Goal: Task Accomplishment & Management: Manage account settings

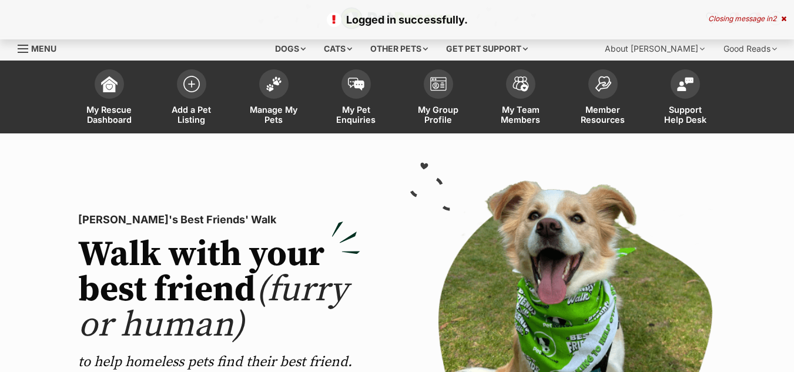
click at [279, 81] on img at bounding box center [274, 83] width 16 height 15
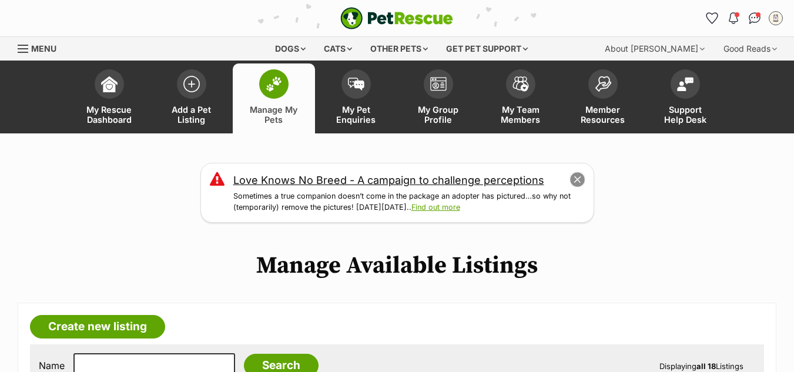
click at [577, 177] on button "close" at bounding box center [577, 180] width 16 height 16
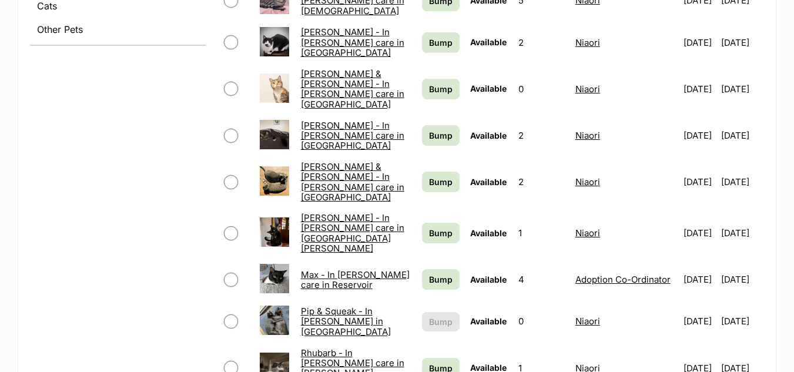
scroll to position [549, 0]
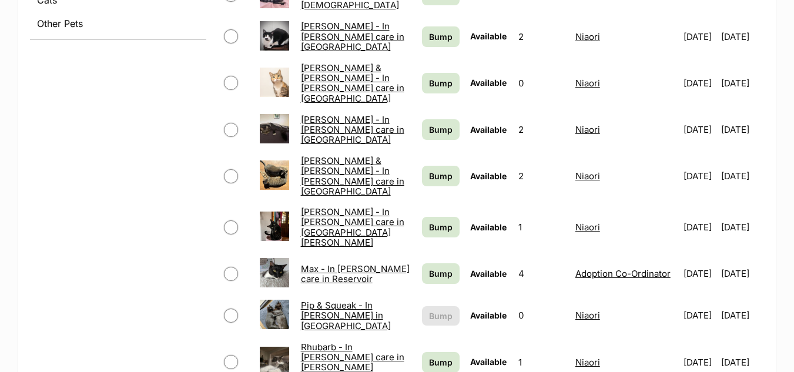
click at [332, 263] on link "Max - In foster care in Reservoir" at bounding box center [355, 273] width 109 height 21
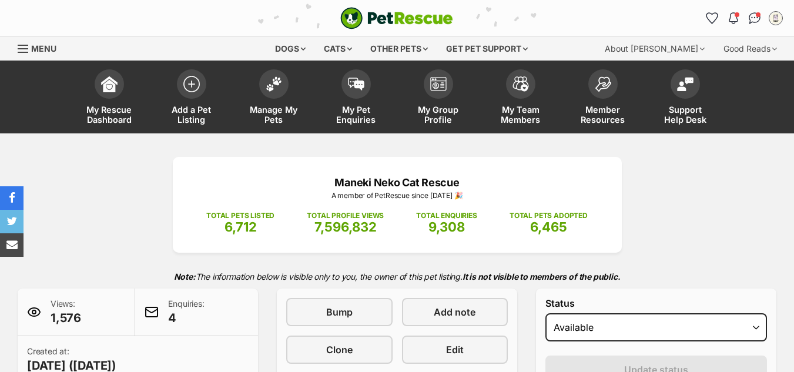
select select "rehomed"
click at [545, 313] on select "Draft - not available as listing has enquires Available On hold Adopted" at bounding box center [656, 327] width 222 height 28
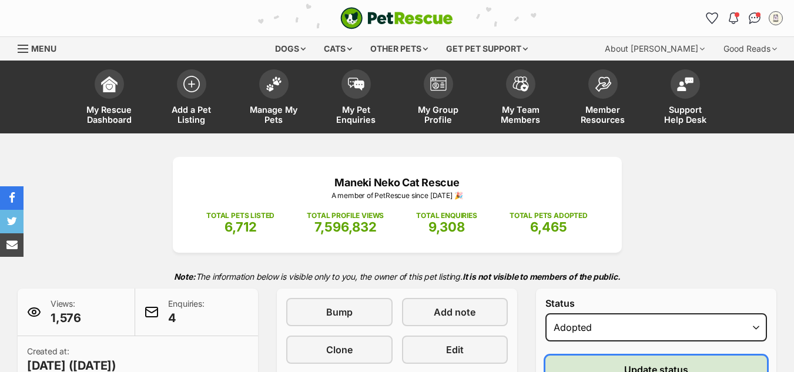
click at [599, 361] on button "Update status" at bounding box center [656, 370] width 222 height 28
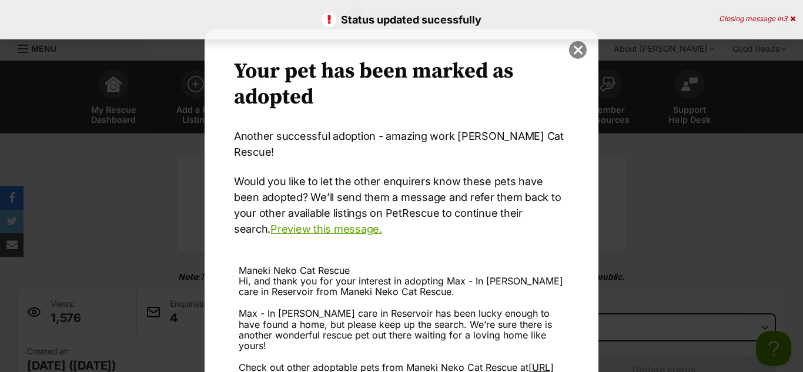
click at [575, 49] on button "close" at bounding box center [578, 50] width 18 height 18
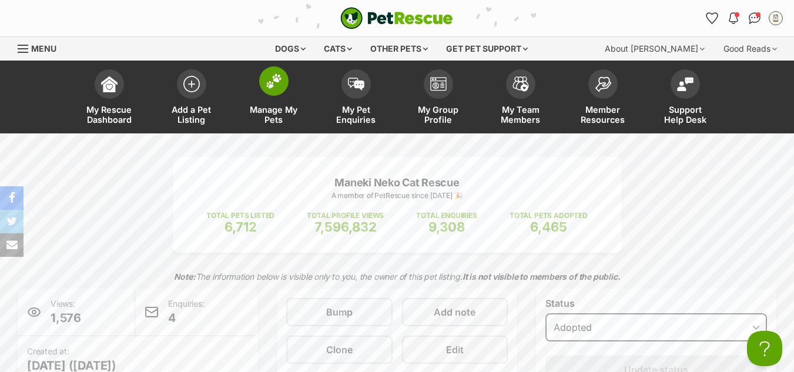
click at [271, 88] on img at bounding box center [274, 80] width 16 height 15
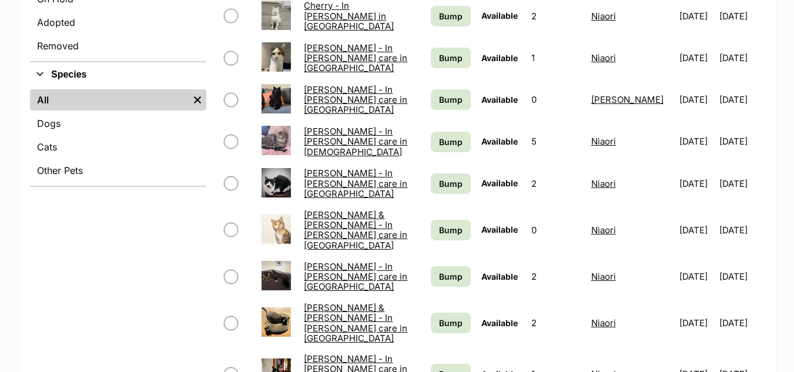
scroll to position [356, 0]
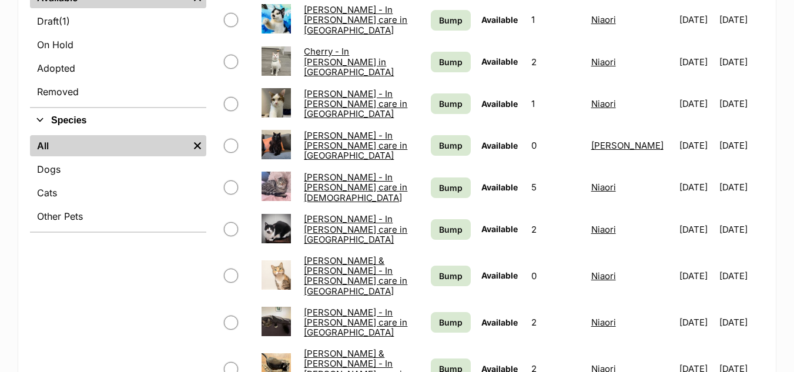
click at [329, 185] on link "Cornelius - In foster care in Templestowe" at bounding box center [355, 188] width 103 height 32
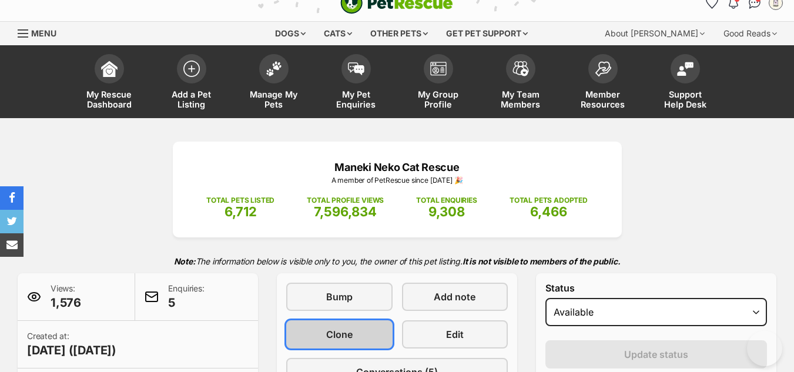
click at [337, 333] on span "Clone" at bounding box center [339, 334] width 26 height 14
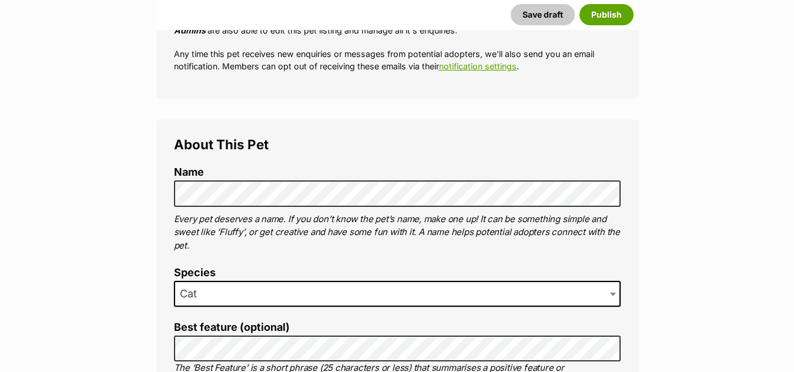
scroll to position [344, 0]
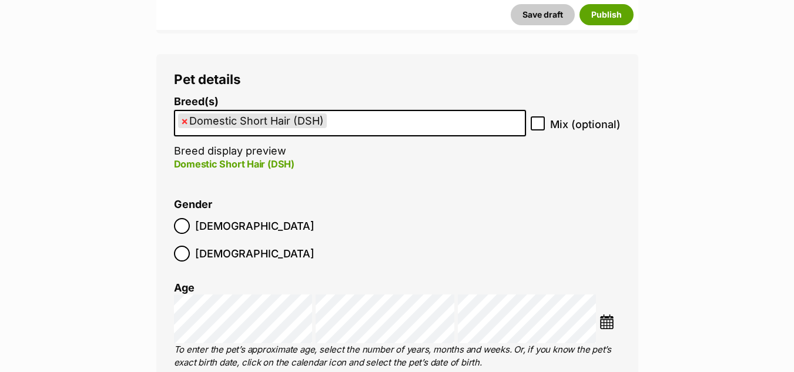
scroll to position [1478, 0]
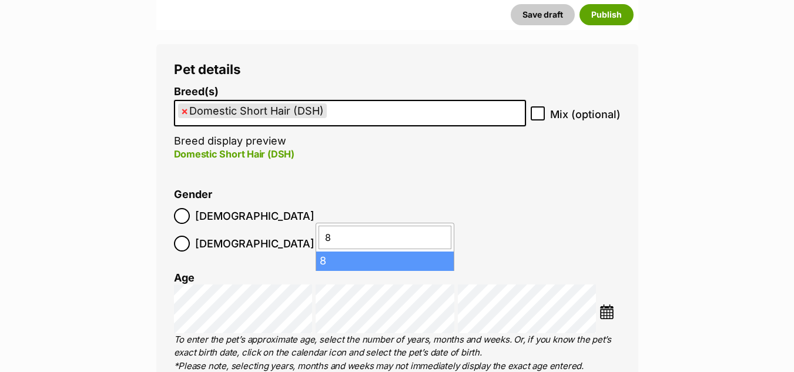
type input "8"
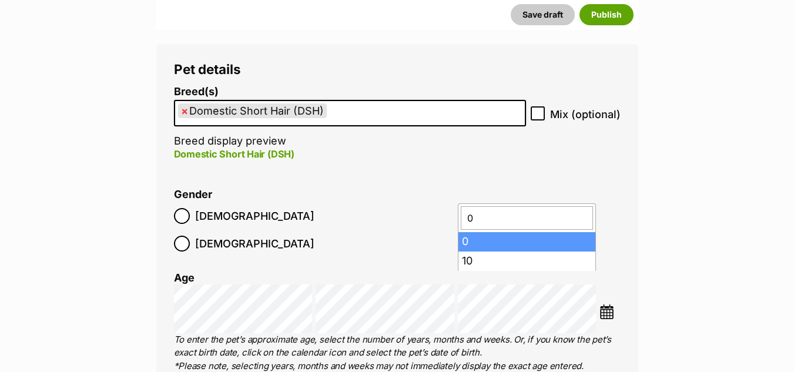
type input "0"
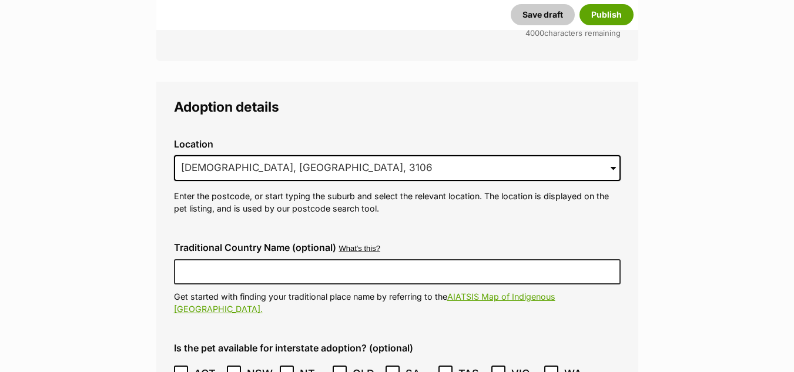
scroll to position [2872, 0]
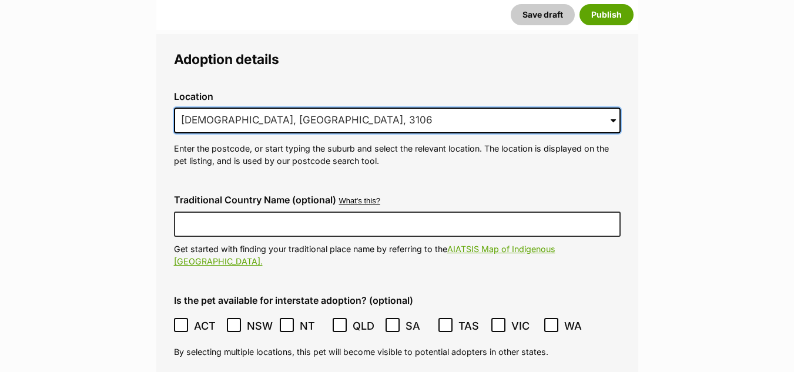
drag, startPoint x: 305, startPoint y: 93, endPoint x: 112, endPoint y: 87, distance: 192.8
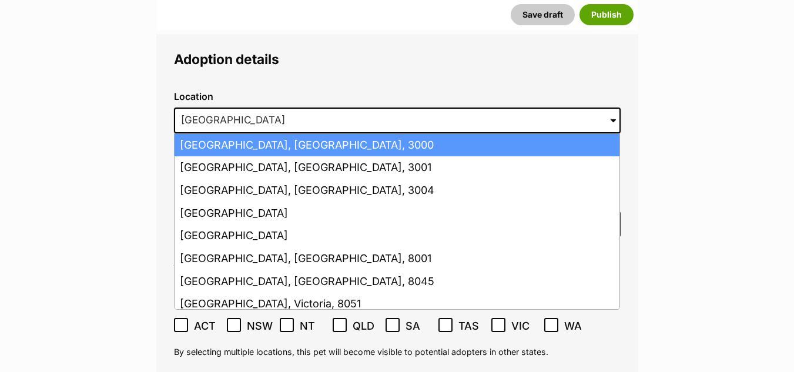
click at [220, 134] on li "Melbourne, Victoria, 3000" at bounding box center [397, 145] width 445 height 23
type input "Melbourne, Victoria, 3000"
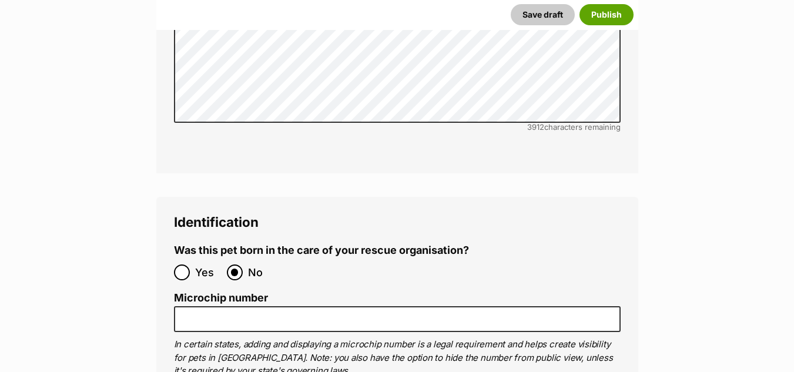
scroll to position [3901, 0]
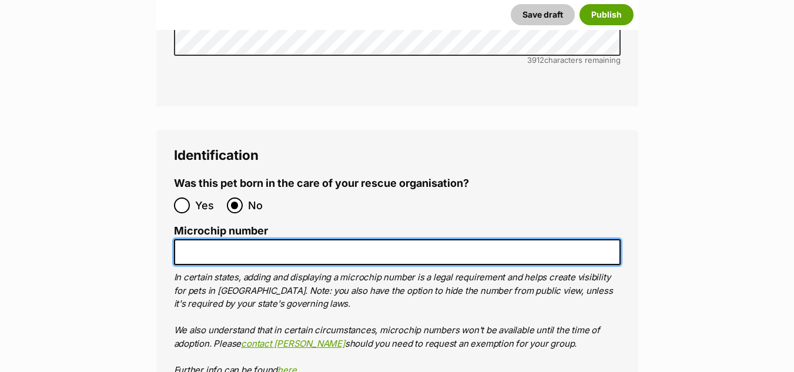
click at [185, 239] on input "Microchip number" at bounding box center [397, 252] width 447 height 26
paste input "985141007734369"
type input "985141007734369"
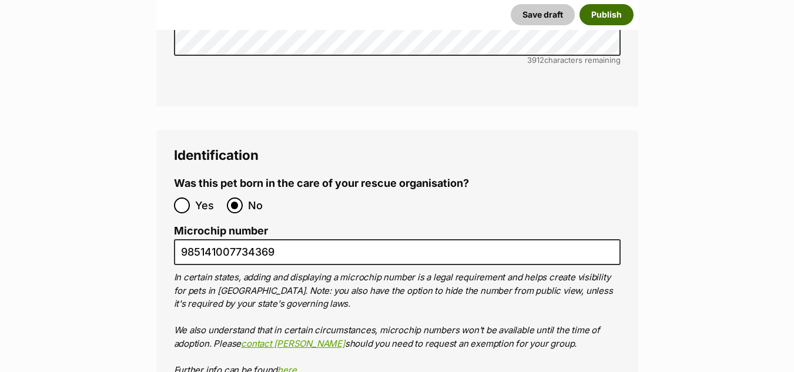
click at [600, 14] on button "Publish" at bounding box center [606, 14] width 54 height 21
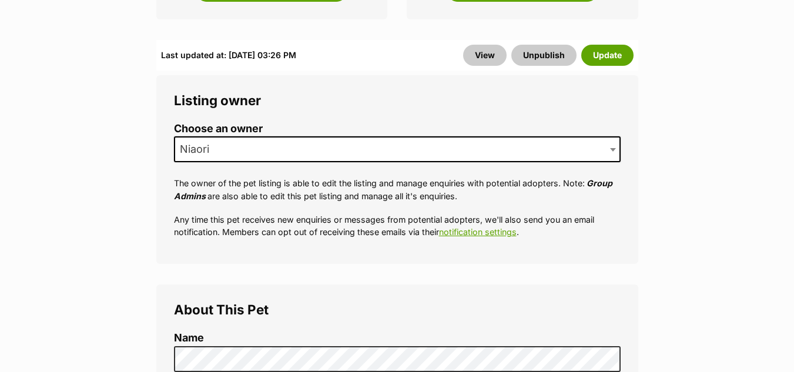
scroll to position [382, 0]
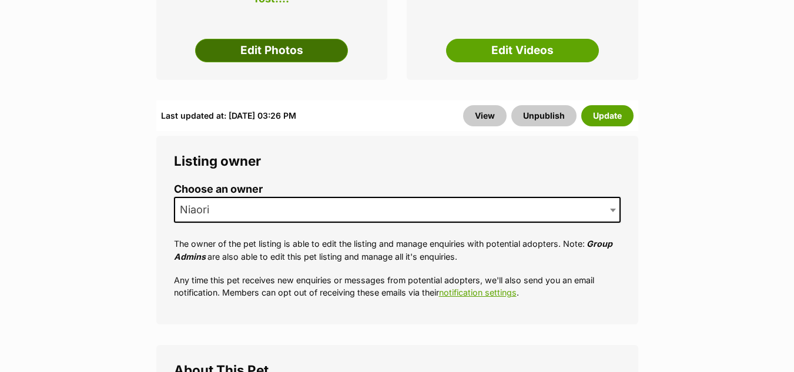
click at [303, 39] on link "Edit Photos" at bounding box center [271, 51] width 153 height 24
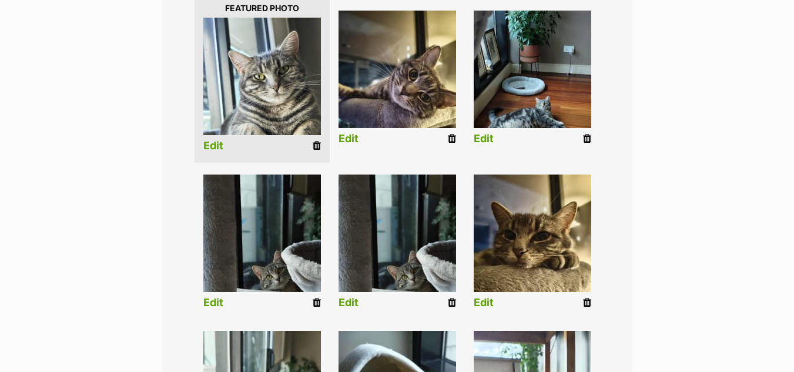
scroll to position [363, 0]
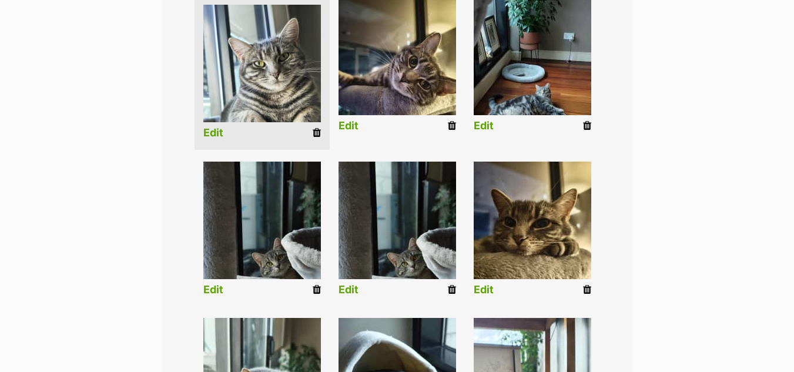
click at [450, 284] on icon at bounding box center [452, 289] width 8 height 11
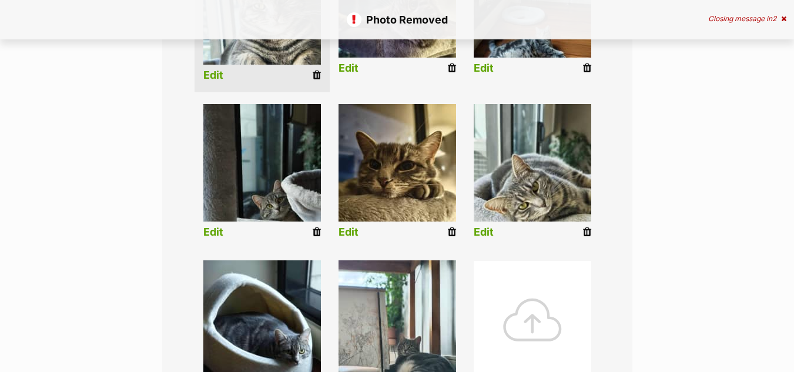
click at [527, 277] on div at bounding box center [533, 320] width 118 height 118
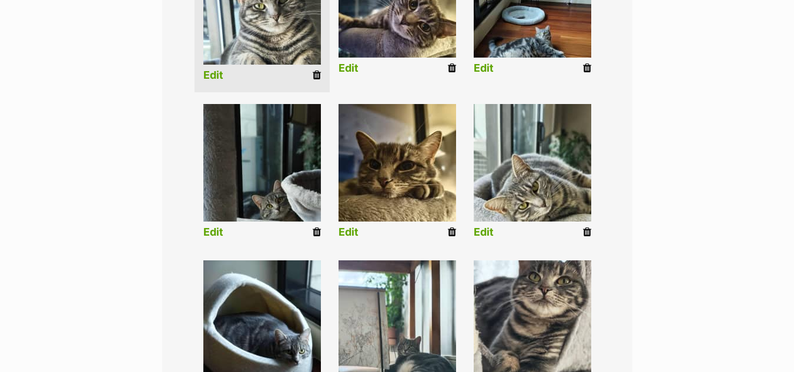
click at [527, 294] on img at bounding box center [533, 319] width 118 height 118
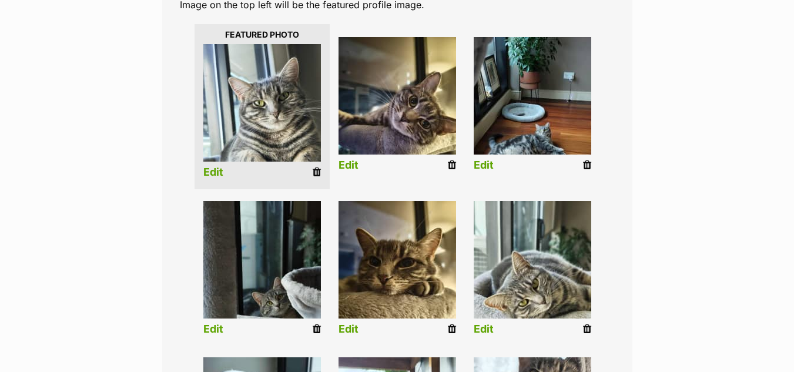
scroll to position [324, 0]
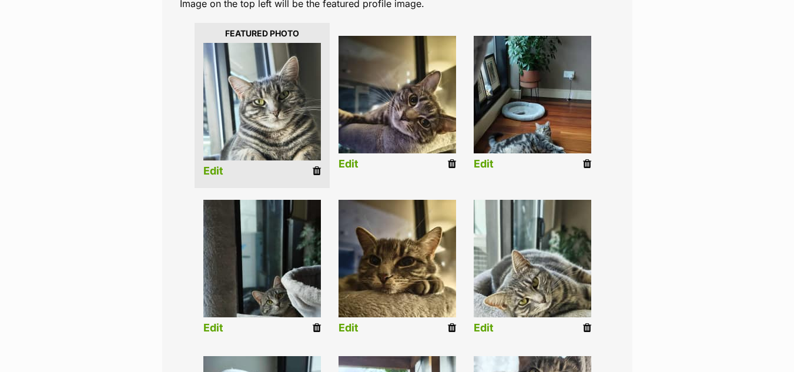
click at [481, 158] on link "Edit" at bounding box center [484, 164] width 20 height 12
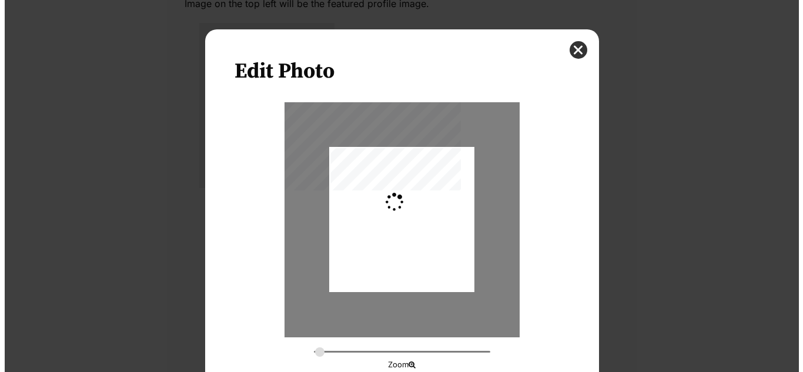
scroll to position [0, 0]
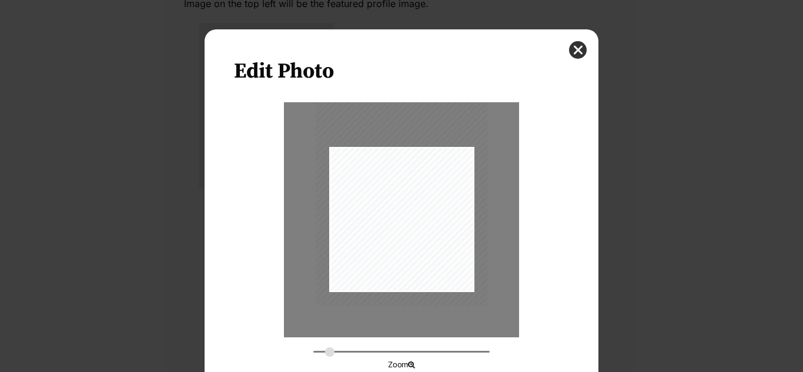
type input "0.3621"
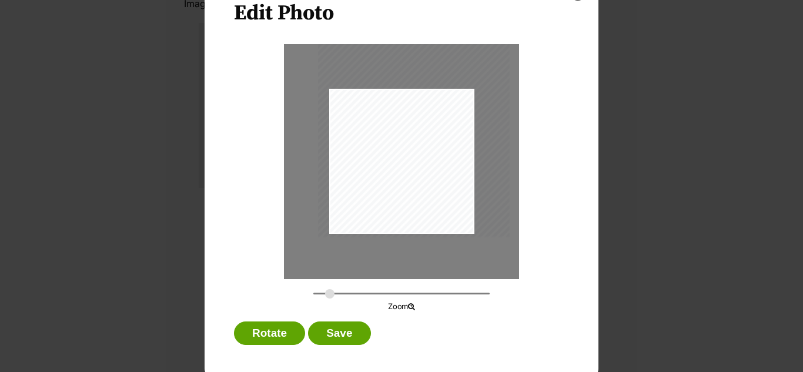
scroll to position [66, 0]
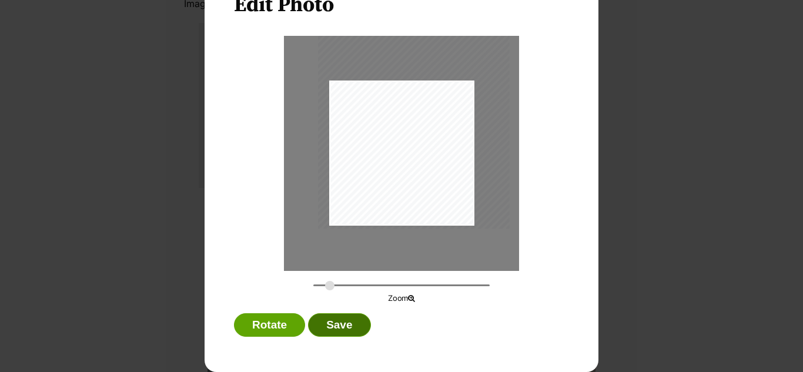
click at [346, 326] on button "Save" at bounding box center [339, 325] width 62 height 24
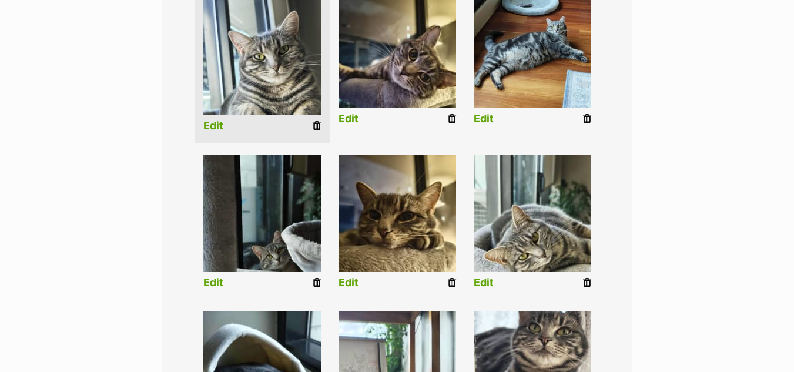
scroll to position [375, 0]
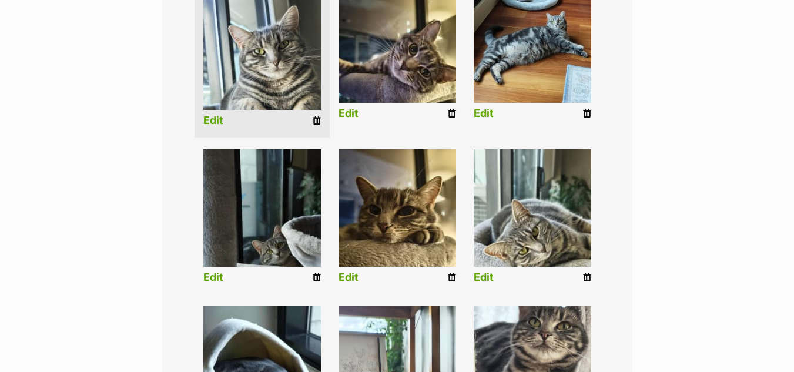
click at [213, 272] on link "Edit" at bounding box center [213, 278] width 20 height 12
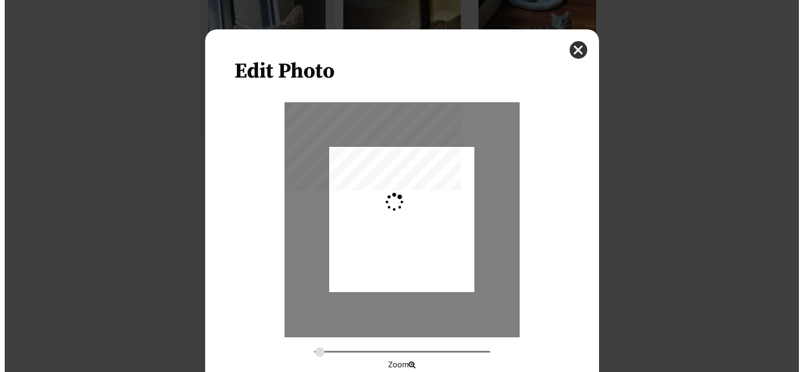
scroll to position [0, 0]
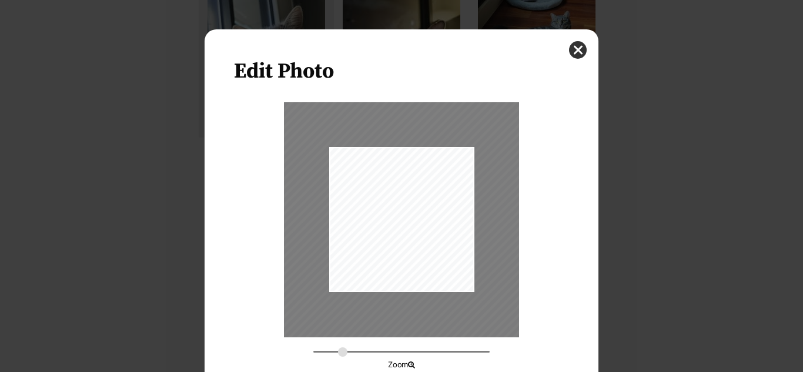
type input "0.4599"
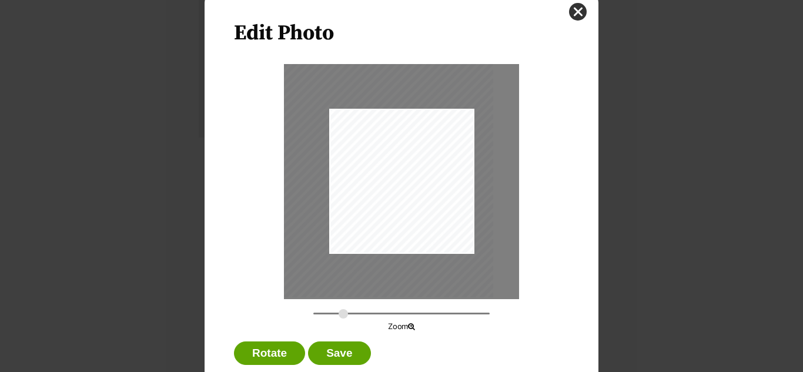
scroll to position [66, 0]
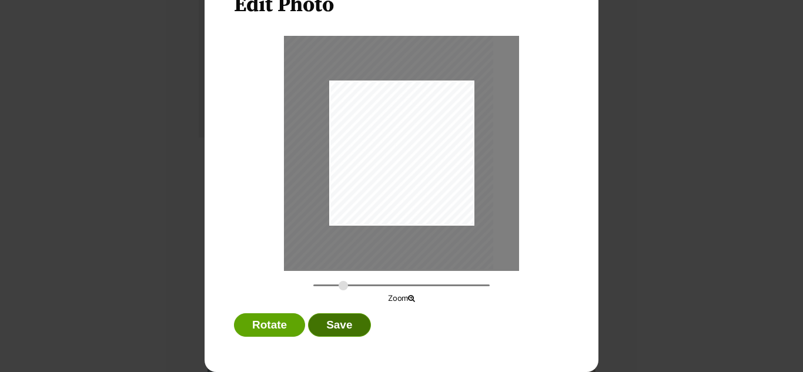
click at [333, 323] on button "Save" at bounding box center [339, 325] width 62 height 24
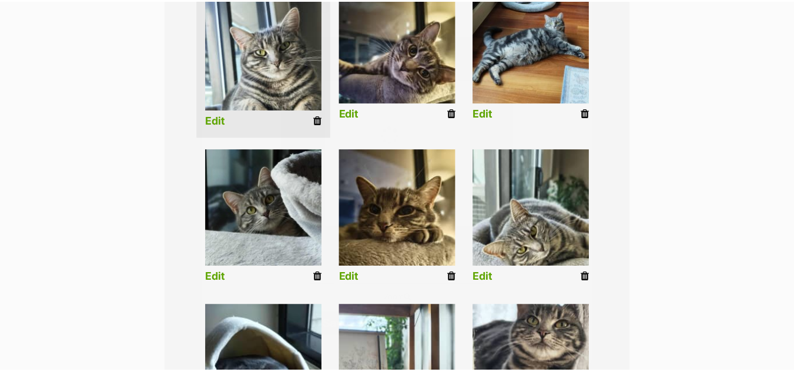
scroll to position [375, 0]
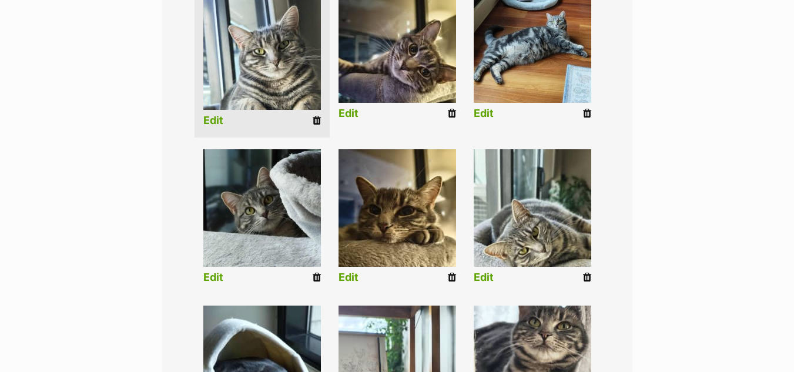
click at [489, 272] on link "Edit" at bounding box center [484, 278] width 20 height 12
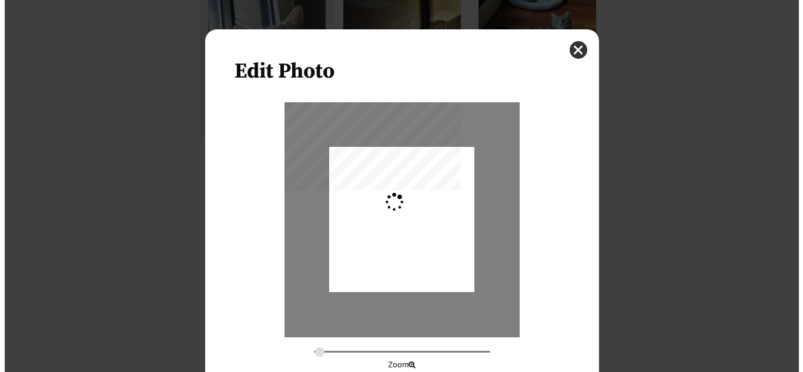
scroll to position [0, 0]
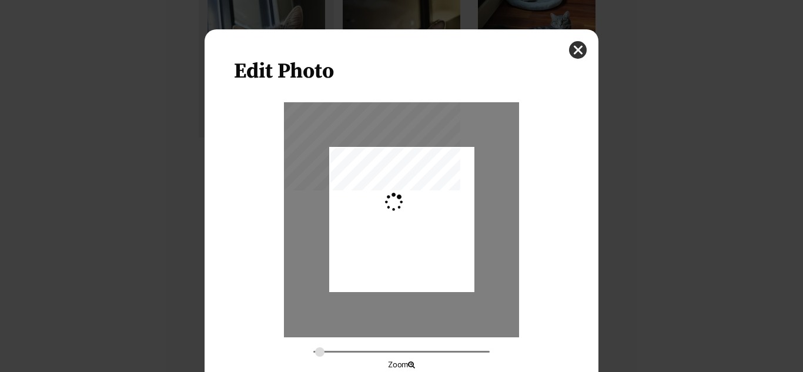
type input "0.2744"
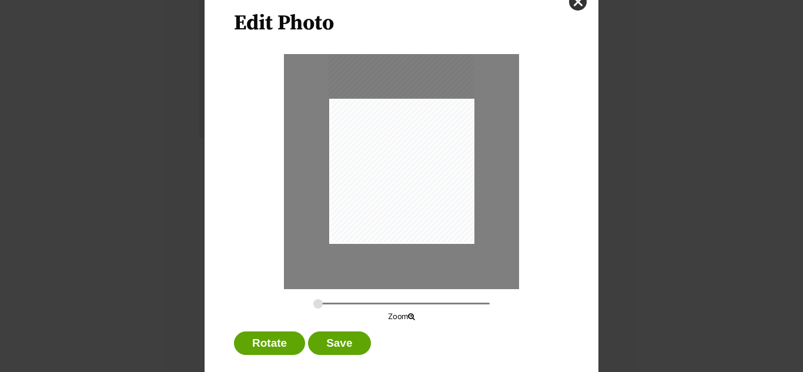
scroll to position [66, 0]
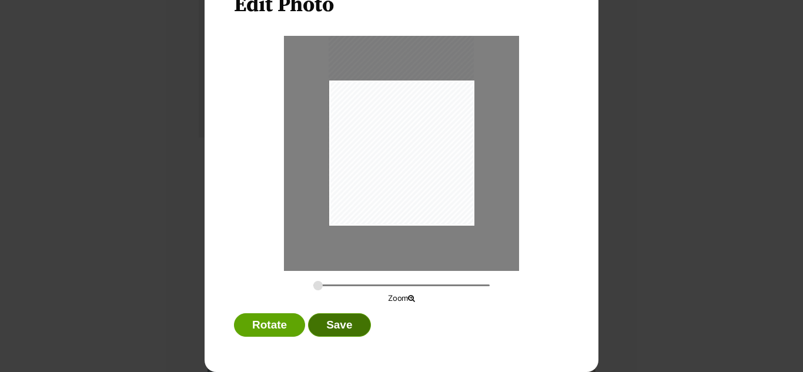
click at [344, 329] on button "Save" at bounding box center [339, 325] width 62 height 24
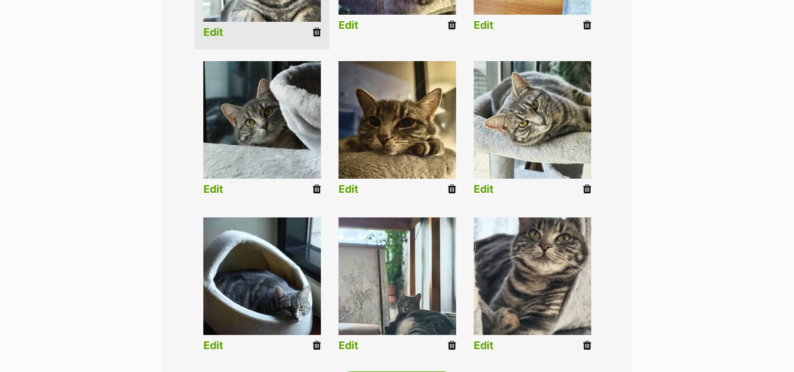
scroll to position [468, 0]
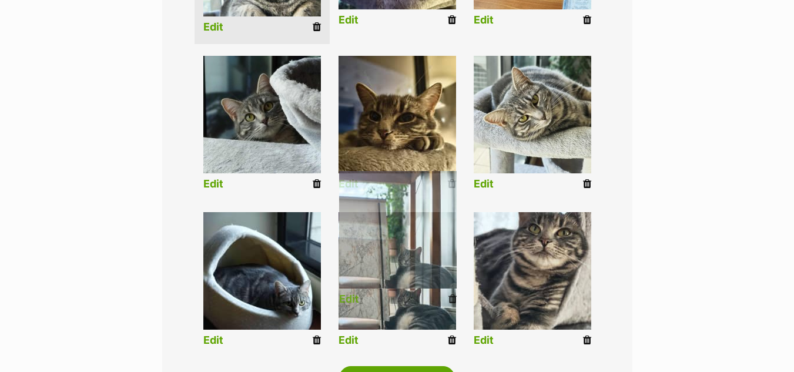
click at [352, 334] on link "Edit" at bounding box center [349, 340] width 20 height 12
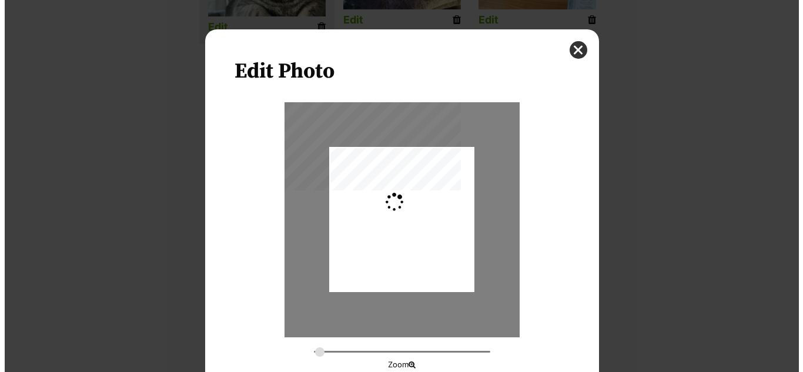
scroll to position [0, 0]
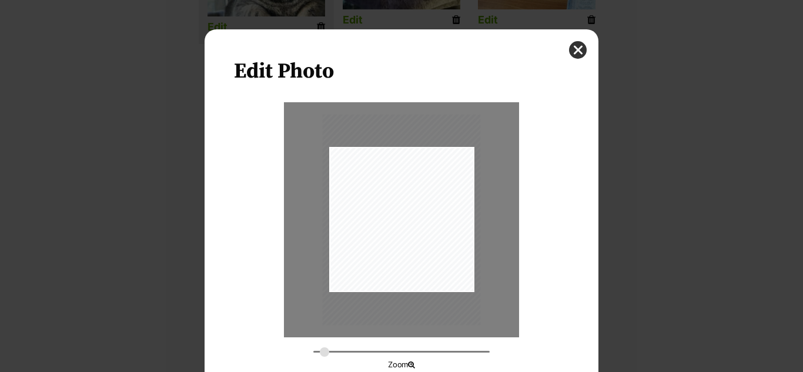
type input "0.3243"
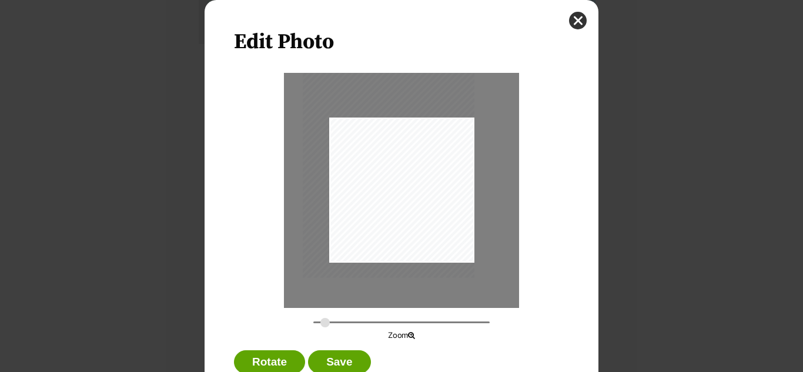
scroll to position [46, 0]
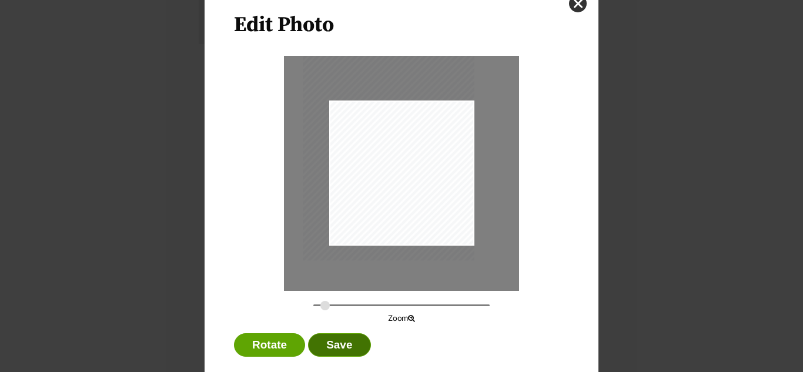
click at [340, 353] on button "Save" at bounding box center [339, 345] width 62 height 24
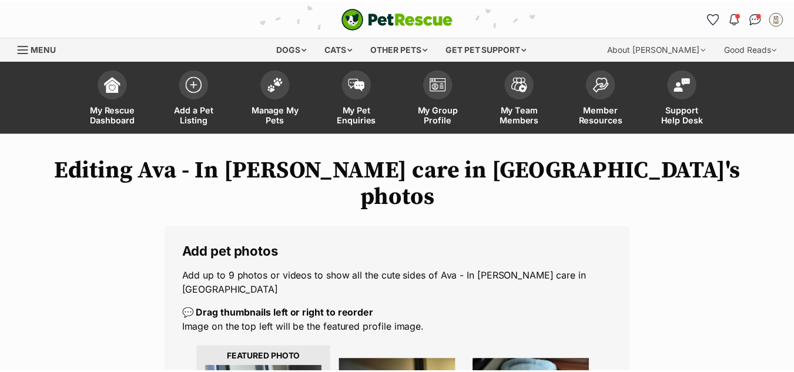
scroll to position [468, 0]
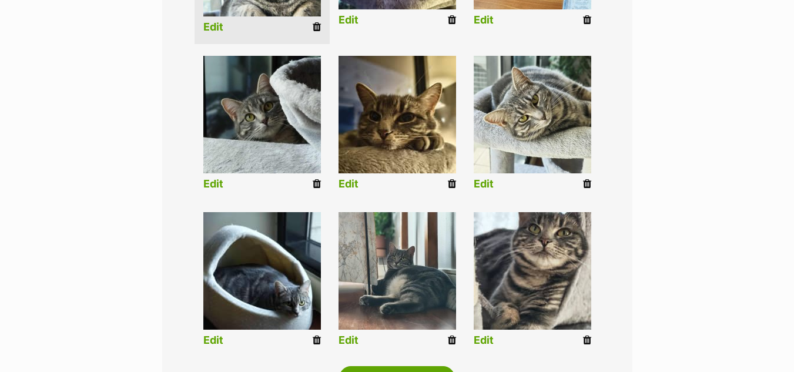
click at [481, 334] on link "Edit" at bounding box center [484, 340] width 20 height 12
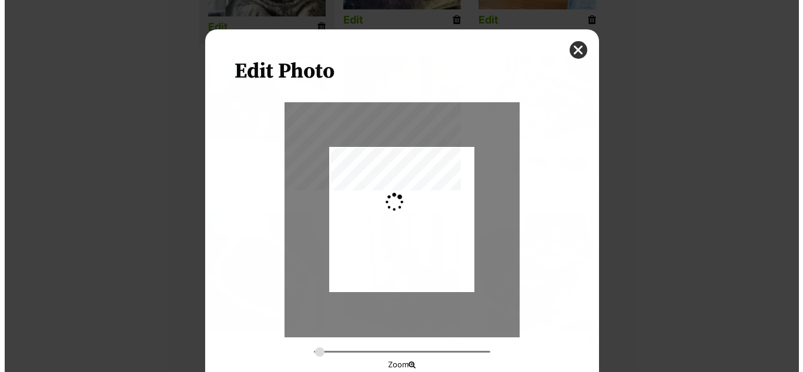
scroll to position [0, 0]
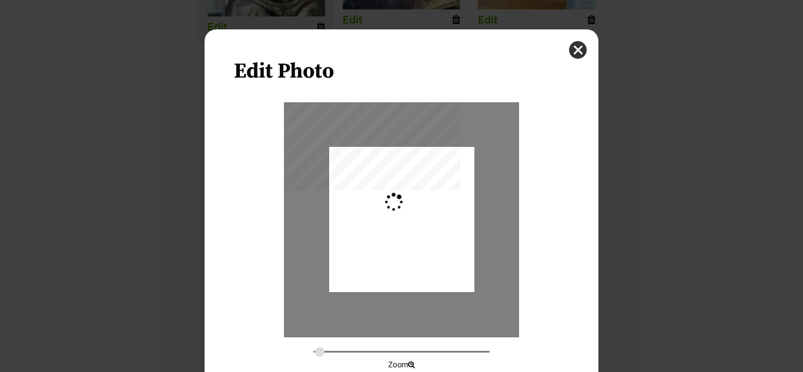
type input "0.2744"
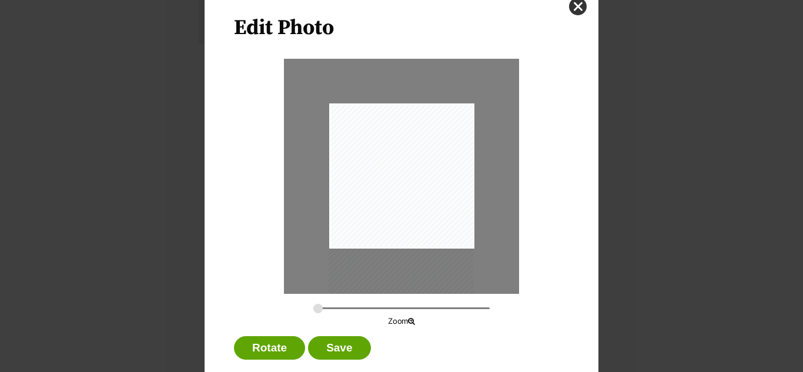
scroll to position [52, 0]
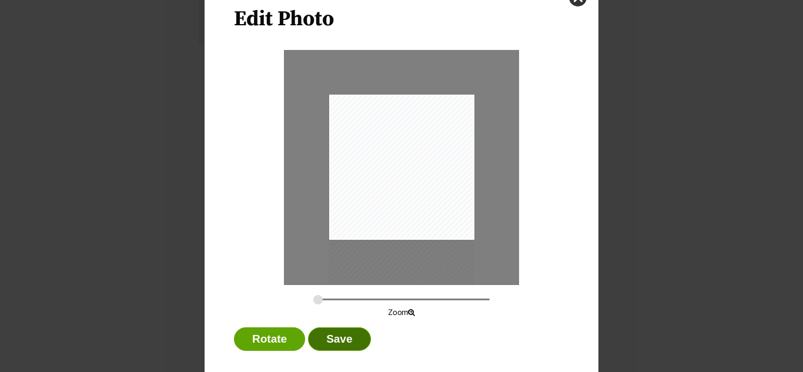
click at [341, 347] on button "Save" at bounding box center [339, 339] width 62 height 24
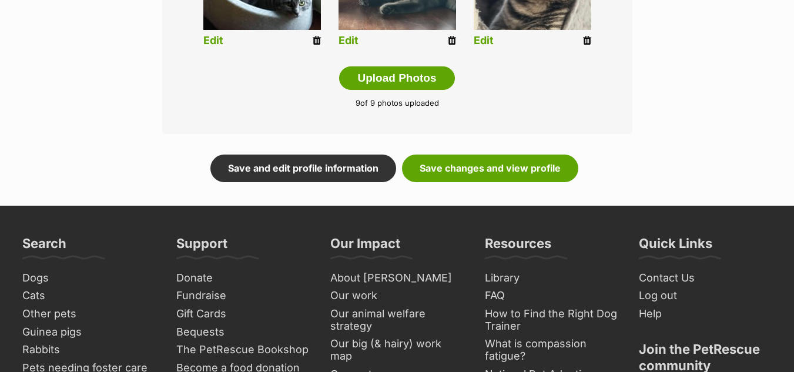
scroll to position [787, 0]
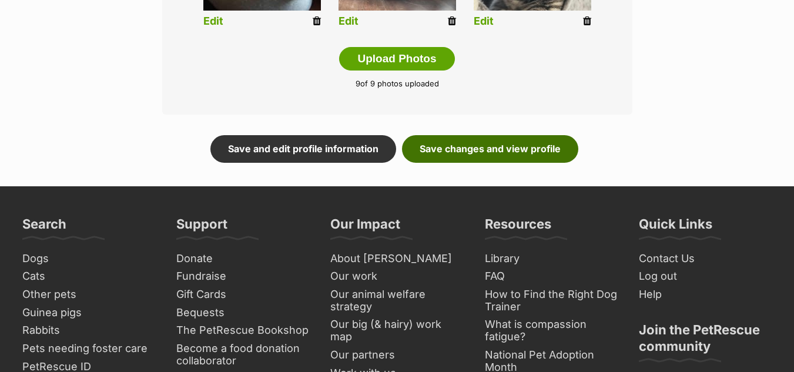
click at [491, 135] on link "Save changes and view profile" at bounding box center [490, 148] width 176 height 27
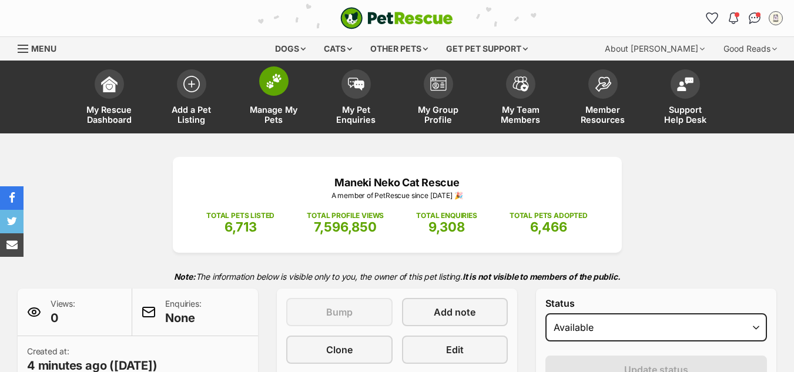
click at [278, 83] on img at bounding box center [274, 80] width 16 height 15
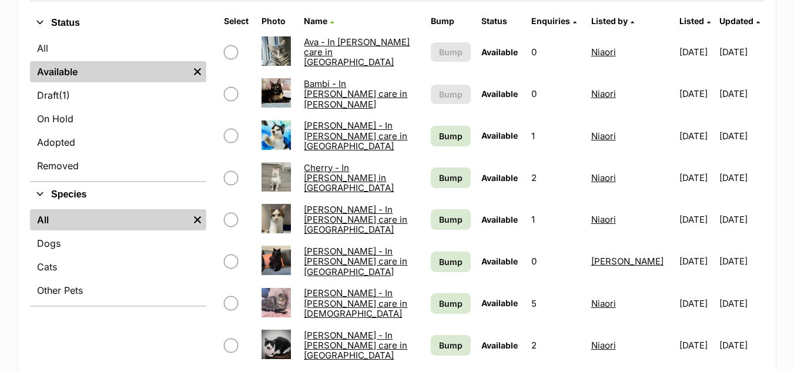
scroll to position [291, 0]
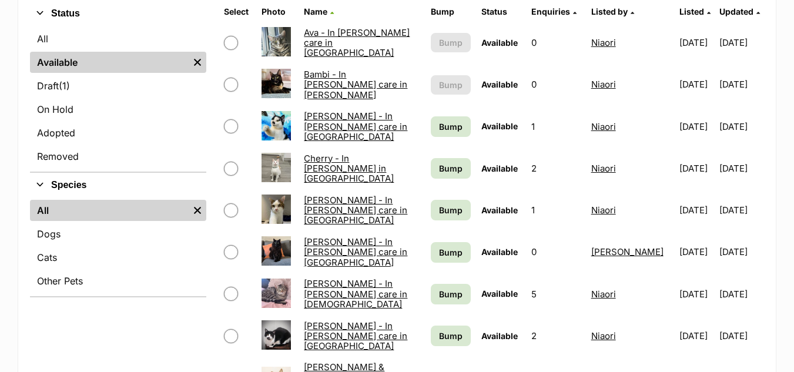
drag, startPoint x: 800, startPoint y: 51, endPoint x: 801, endPoint y: 106, distance: 54.7
click at [314, 293] on link "[PERSON_NAME] - In [PERSON_NAME] care in [DEMOGRAPHIC_DATA]" at bounding box center [355, 294] width 103 height 32
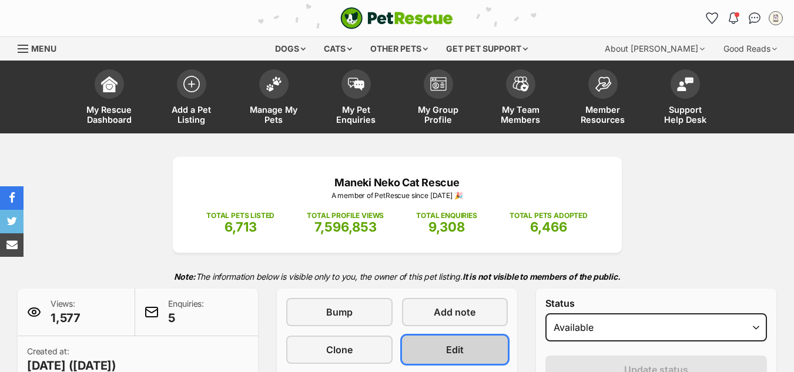
click at [431, 350] on link "Edit" at bounding box center [455, 350] width 106 height 28
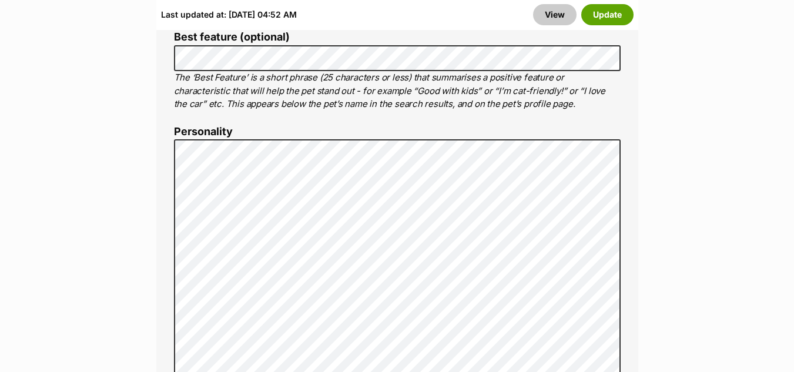
scroll to position [951, 0]
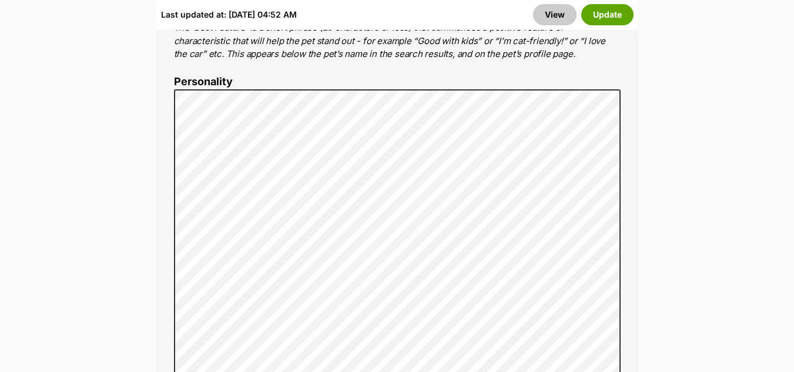
drag, startPoint x: 801, startPoint y: 21, endPoint x: 802, endPoint y: 77, distance: 56.4
click at [601, 11] on button "Update" at bounding box center [607, 14] width 52 height 21
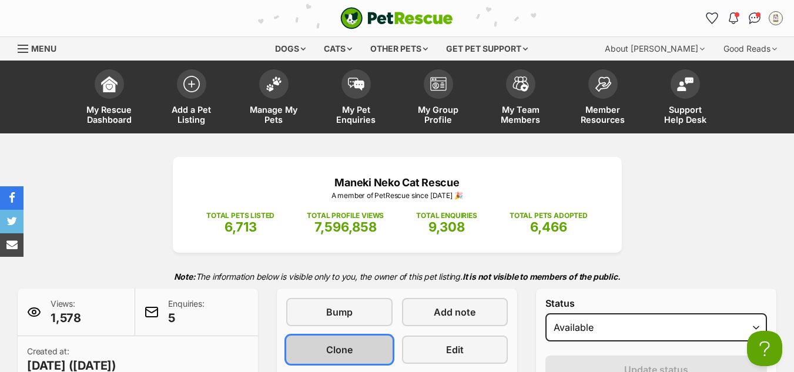
click at [335, 354] on span "Clone" at bounding box center [339, 350] width 26 height 14
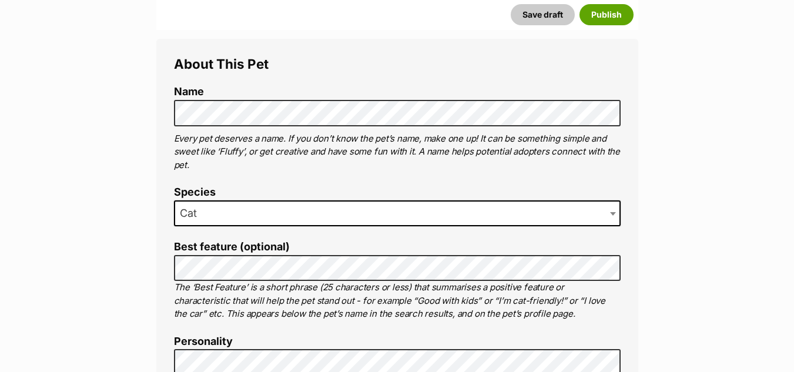
scroll to position [464, 0]
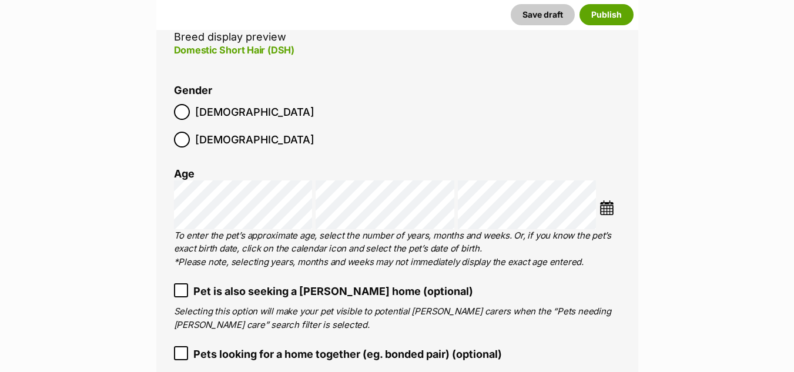
scroll to position [1616, 0]
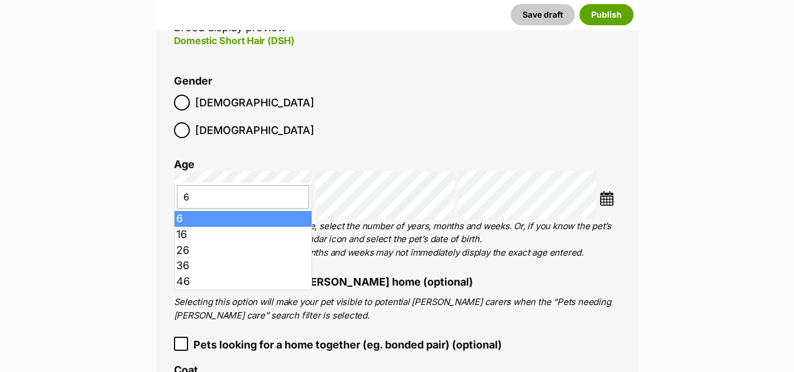
type input "6"
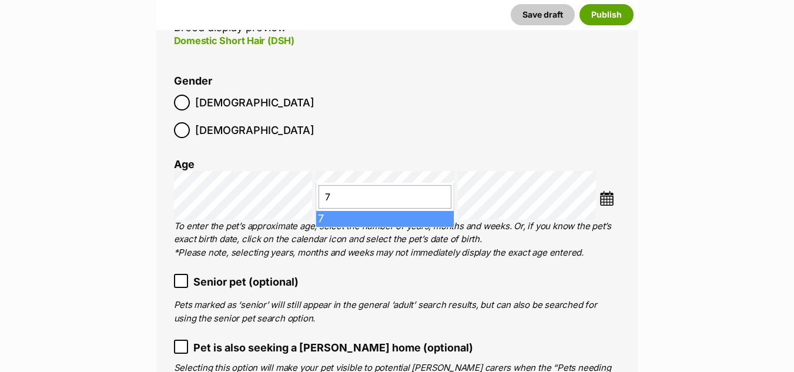
type input "7"
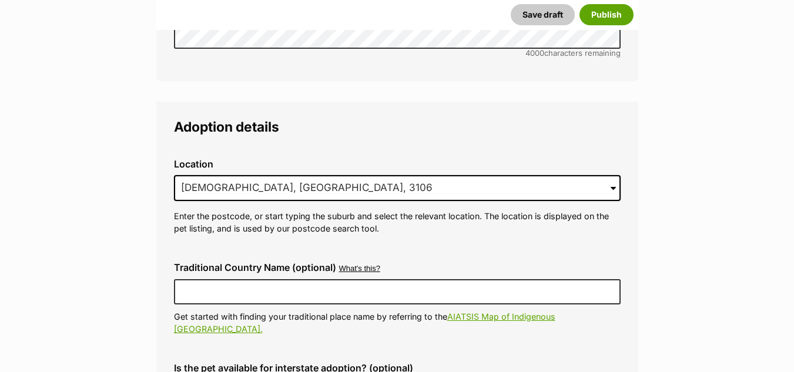
scroll to position [2914, 0]
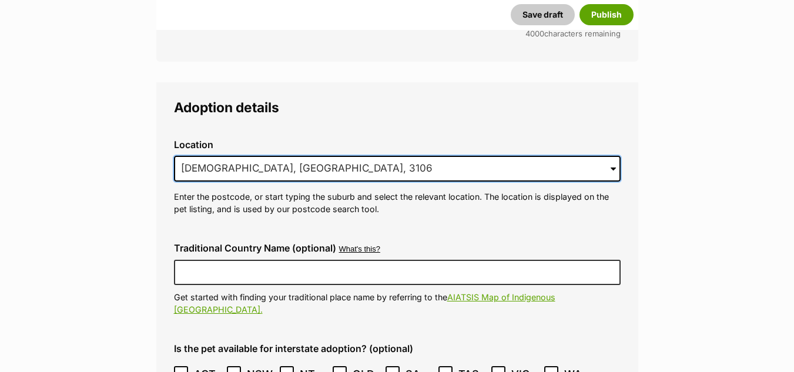
drag, startPoint x: 301, startPoint y: 144, endPoint x: 173, endPoint y: 139, distance: 128.2
click at [173, 139] on div "Location 1 options available. Arrow down to browse or start typing to filter. 1…" at bounding box center [397, 177] width 465 height 95
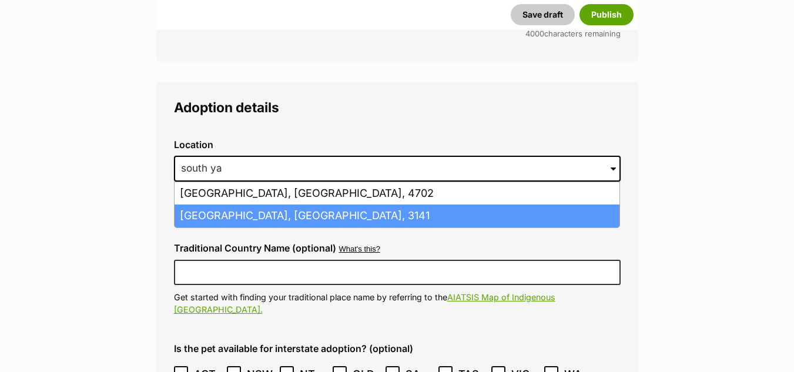
click at [218, 205] on li "South Yarra, Victoria, 3141" at bounding box center [397, 216] width 445 height 23
type input "South Yarra, Victoria, 3141"
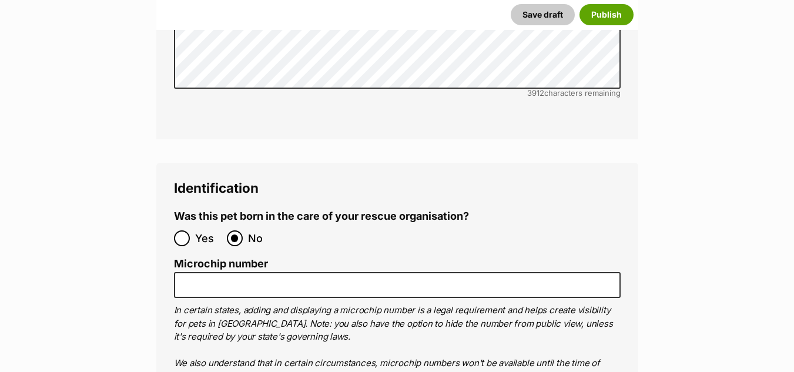
scroll to position [3987, 0]
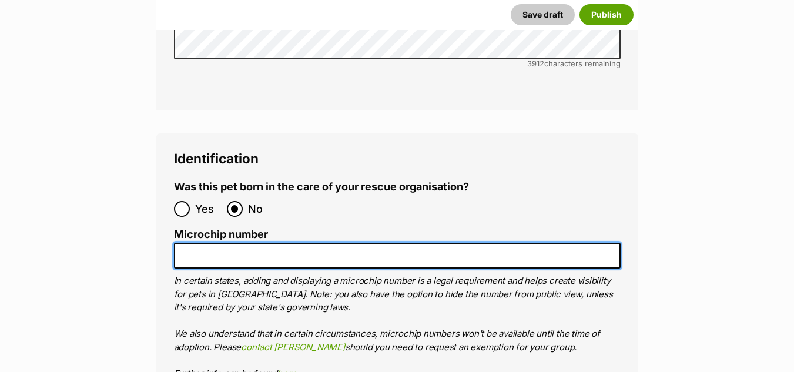
click at [183, 243] on input "Microchip number" at bounding box center [397, 256] width 447 height 26
paste input "953010004350449"
paste input "953"
drag, startPoint x: 350, startPoint y: 222, endPoint x: 304, endPoint y: 213, distance: 47.1
click at [304, 243] on input "953010004350449 953" at bounding box center [397, 256] width 447 height 26
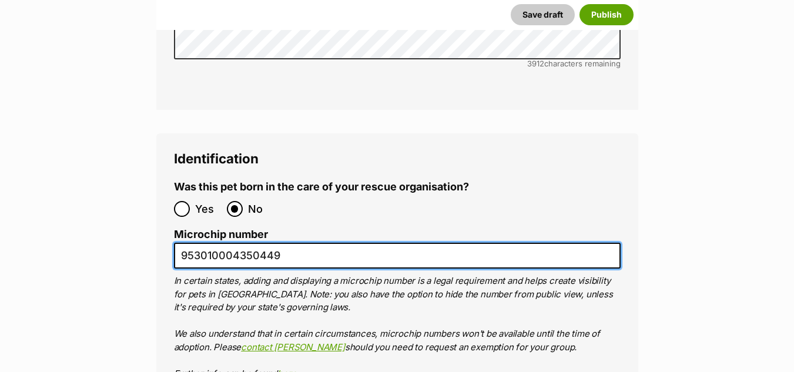
drag, startPoint x: 202, startPoint y: 216, endPoint x: 156, endPoint y: 217, distance: 45.9
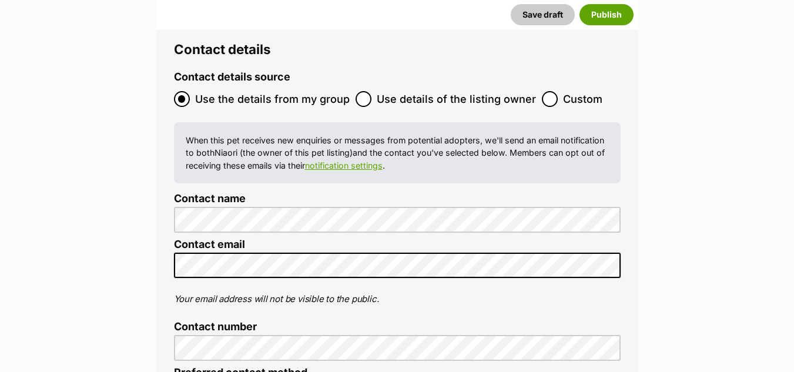
scroll to position [4700, 0]
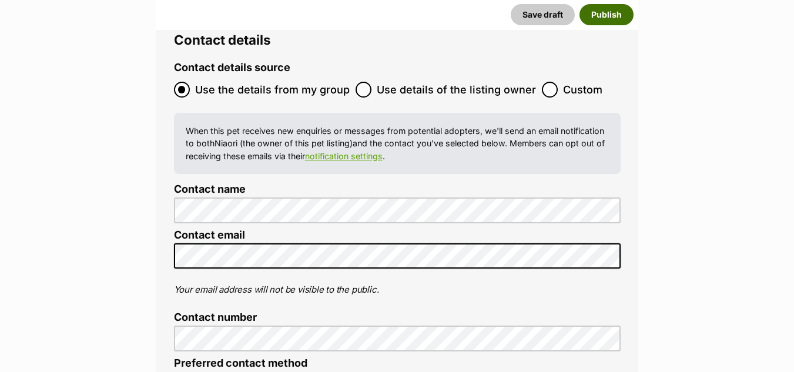
type input "953010004350449"
click at [597, 9] on button "Publish" at bounding box center [606, 14] width 54 height 21
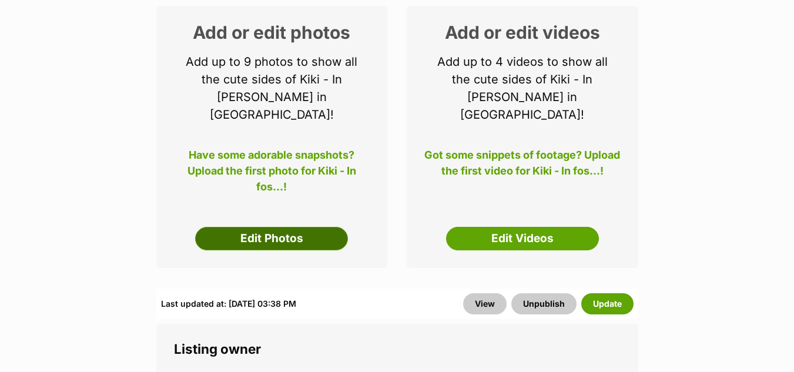
click at [273, 227] on link "Edit Photos" at bounding box center [271, 239] width 153 height 24
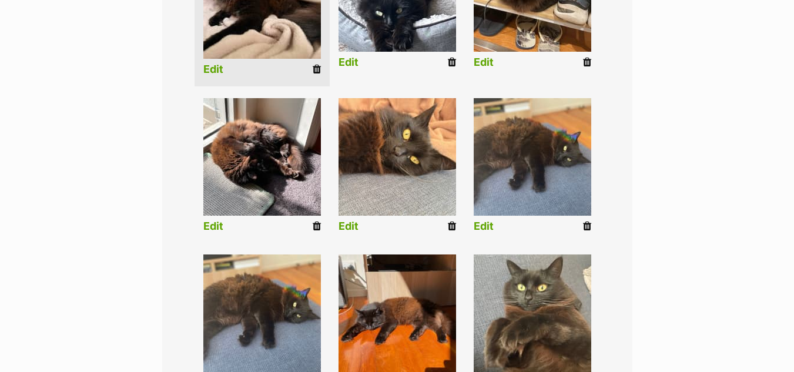
scroll to position [386, 0]
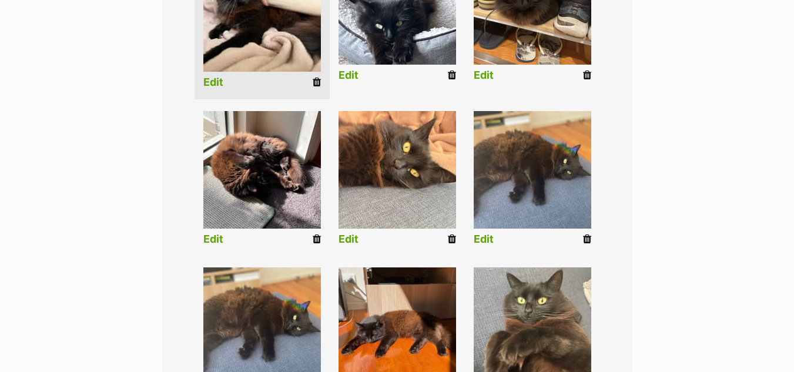
click at [585, 234] on icon at bounding box center [587, 239] width 8 height 11
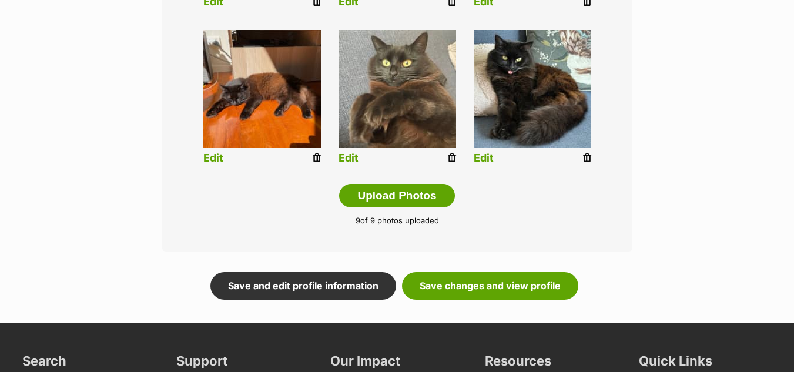
scroll to position [628, 0]
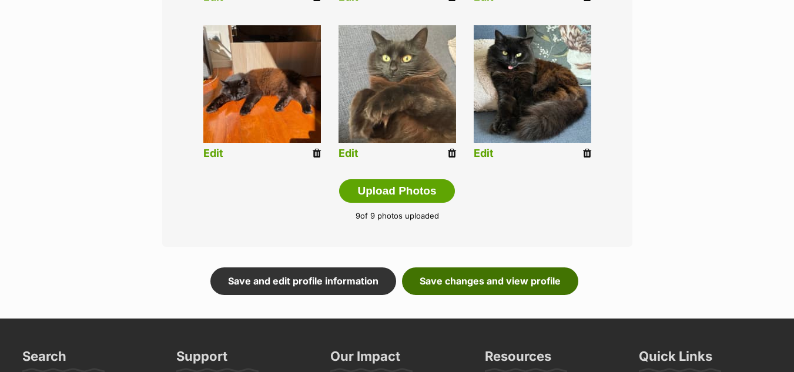
click at [484, 273] on link "Save changes and view profile" at bounding box center [490, 280] width 176 height 27
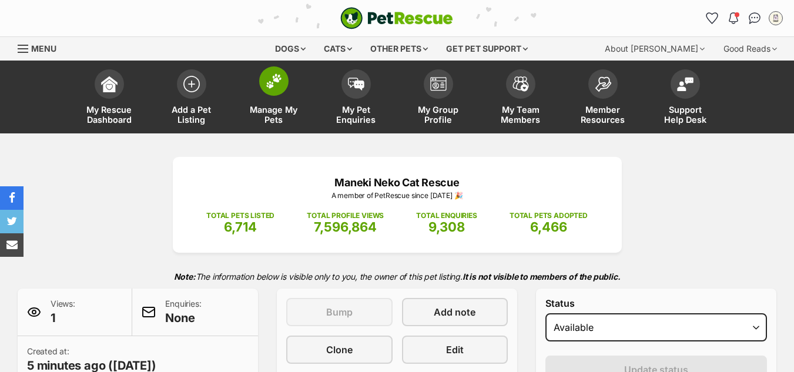
click at [276, 85] on img at bounding box center [274, 80] width 16 height 15
